Goal: Find contact information: Find contact information

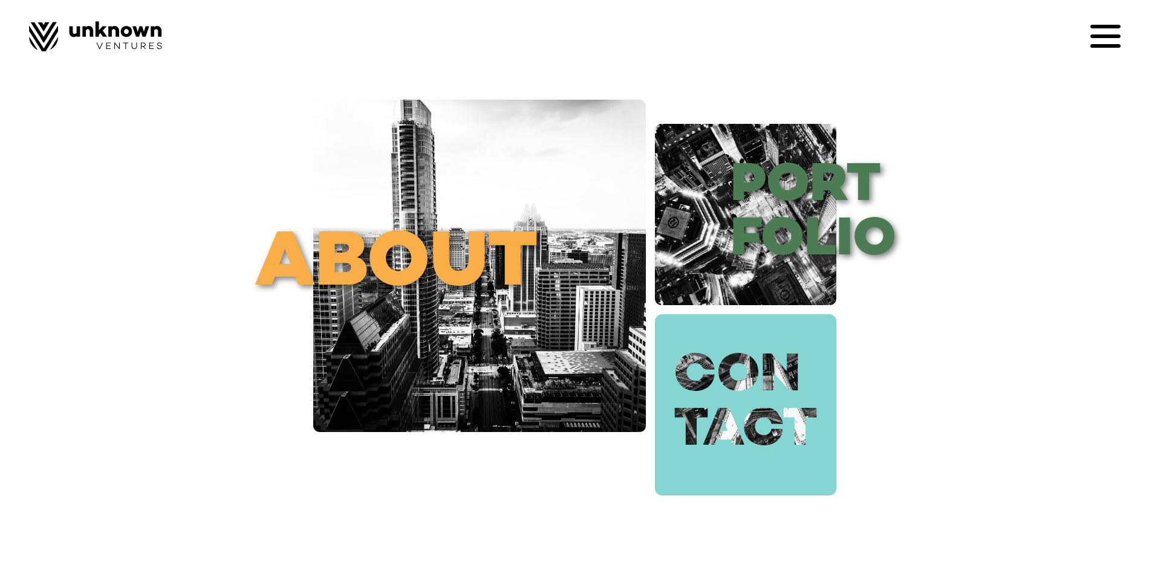
click at [734, 336] on link "con tact" at bounding box center [745, 404] width 181 height 181
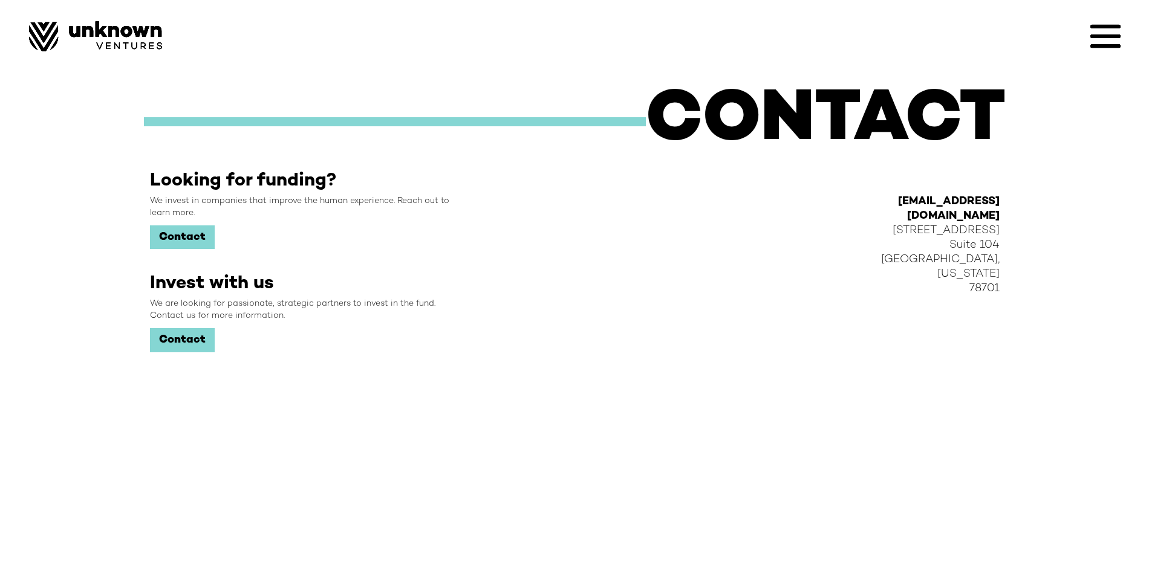
click at [187, 244] on link "Contact" at bounding box center [182, 238] width 65 height 24
click at [919, 206] on strong "[EMAIL_ADDRESS][DOMAIN_NAME]" at bounding box center [949, 209] width 102 height 26
